Goal: Check status

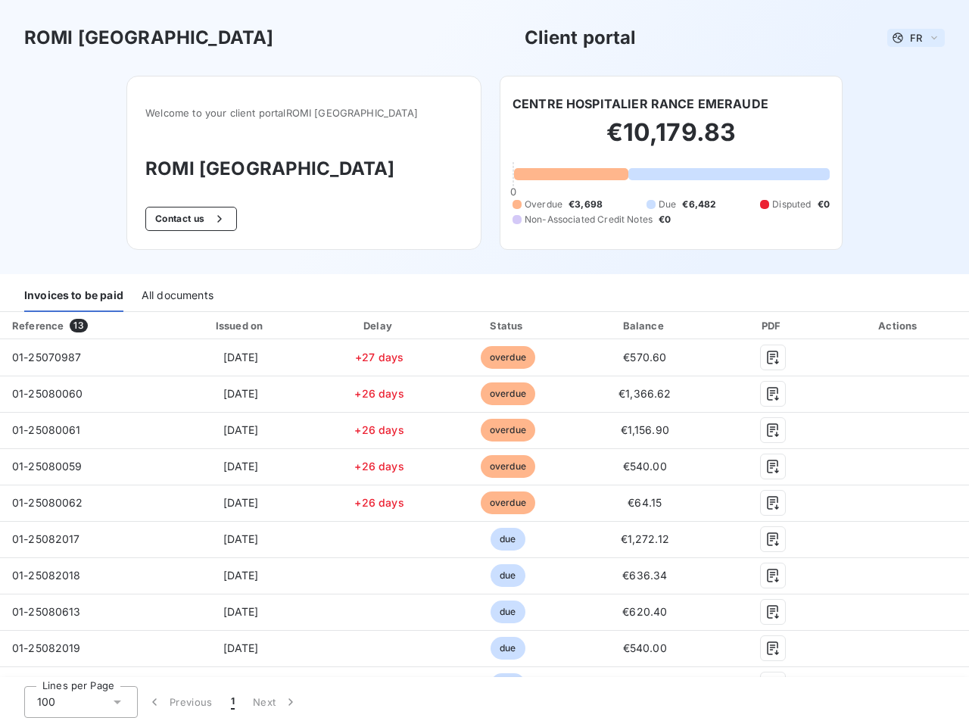
click at [910, 38] on span "FR" at bounding box center [916, 38] width 12 height 12
click at [208, 219] on button "Contact us" at bounding box center [191, 219] width 92 height 24
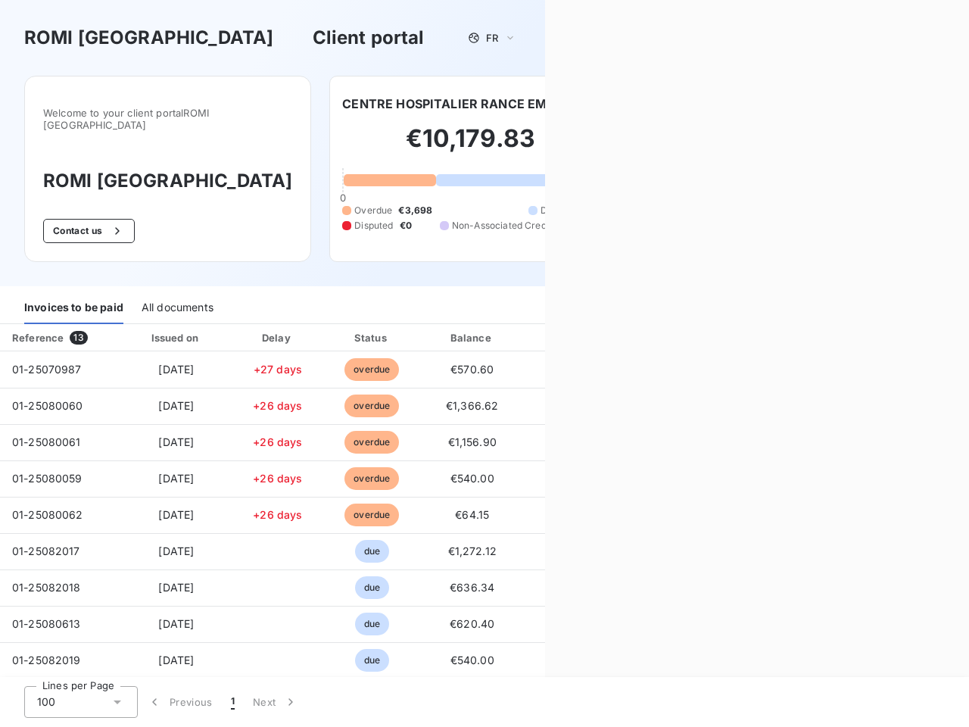
click at [634, 104] on div "Contact us Fill out the form below, and a member of our team will get back to y…" at bounding box center [757, 363] width 424 height 727
click at [73, 296] on div "Invoices to be paid" at bounding box center [73, 308] width 99 height 32
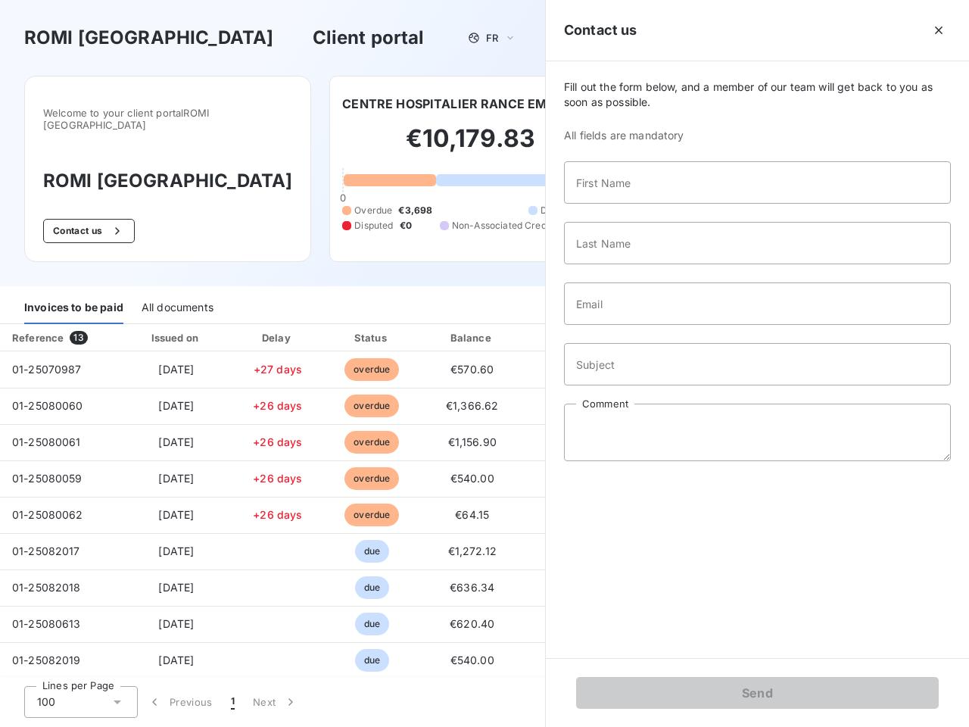
click at [176, 296] on div "All documents" at bounding box center [178, 308] width 72 height 32
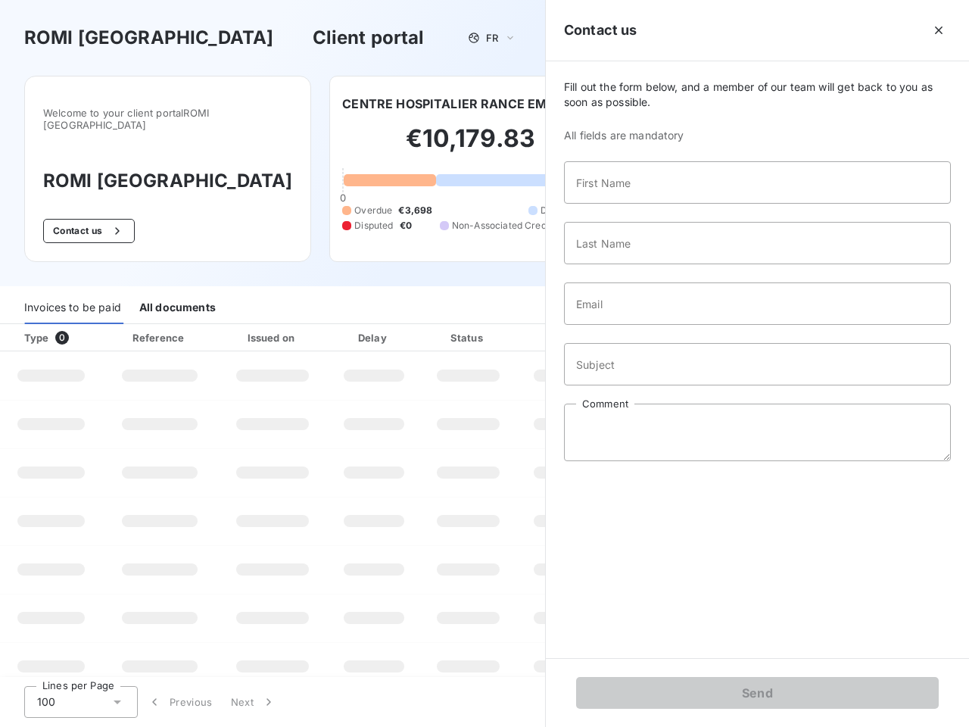
click at [81, 326] on th "Type 0" at bounding box center [51, 337] width 102 height 27
click at [236, 326] on th "Issued on" at bounding box center [272, 337] width 111 height 27
click at [374, 326] on th "Delay" at bounding box center [374, 337] width 92 height 27
click at [501, 326] on th "Status" at bounding box center [468, 337] width 96 height 27
click at [636, 326] on div "Fill out the form below, and a member of our team will get back to you as soon …" at bounding box center [757, 359] width 423 height 597
